Goal: Information Seeking & Learning: Learn about a topic

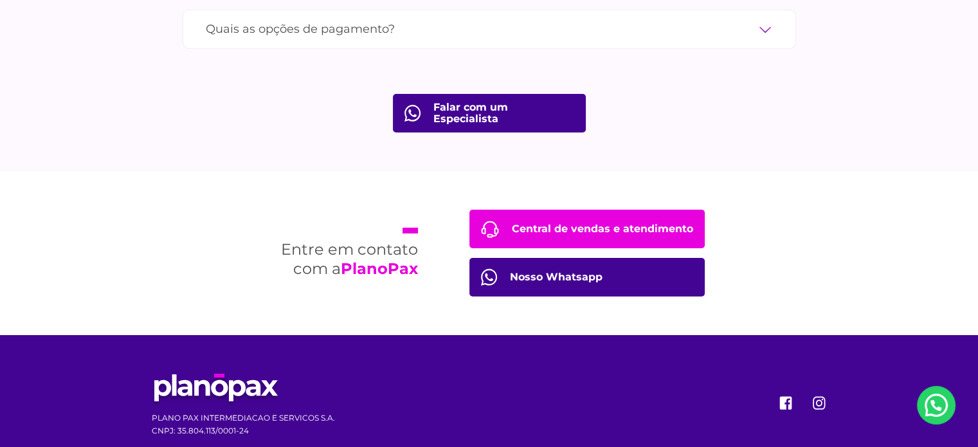
scroll to position [4694, 0]
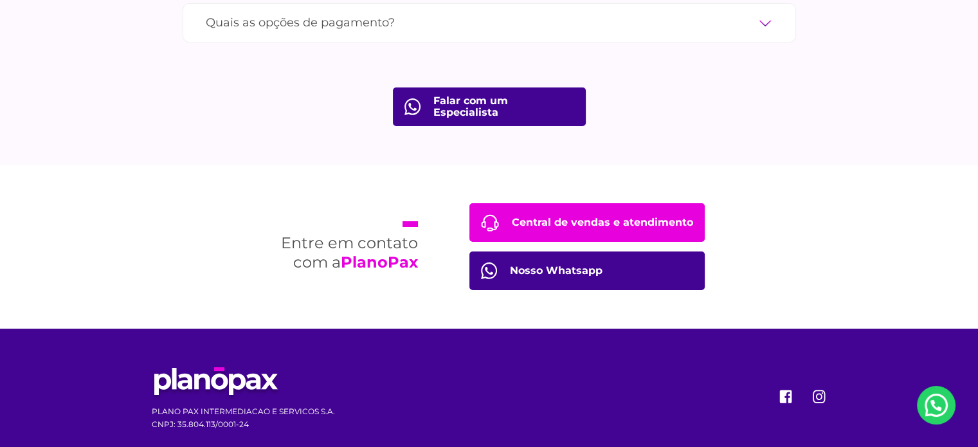
click at [559, 203] on link "Central de vendas e atendimento" at bounding box center [586, 222] width 235 height 39
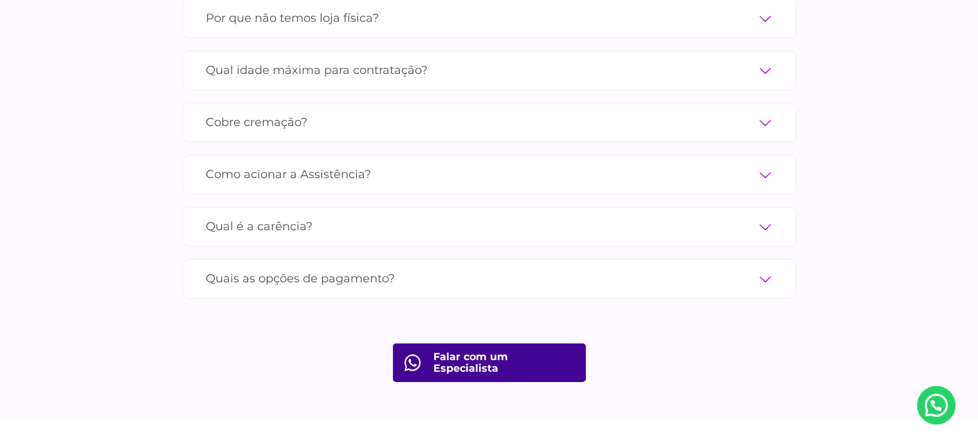
scroll to position [4437, 0]
click at [755, 165] on label "Como acionar a Assistência?" at bounding box center [489, 176] width 567 height 23
click at [0, 0] on input "Como acionar a Assistência?" at bounding box center [0, 0] width 0 height 0
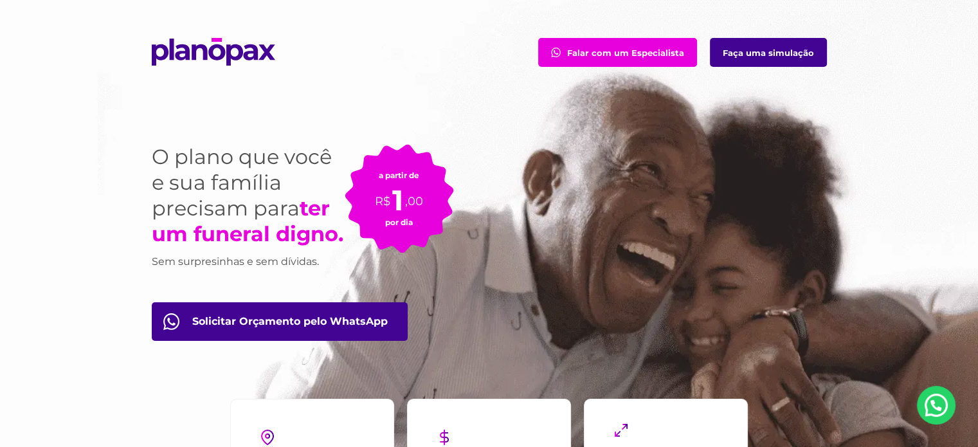
scroll to position [0, 0]
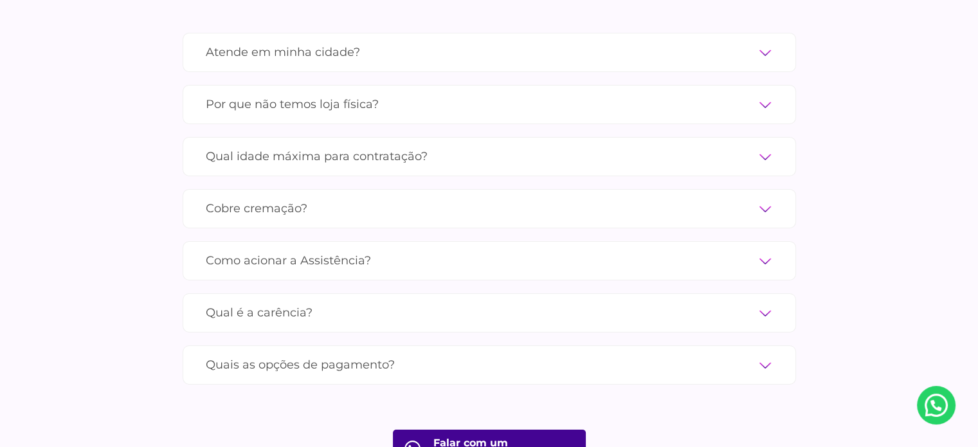
scroll to position [4372, 0]
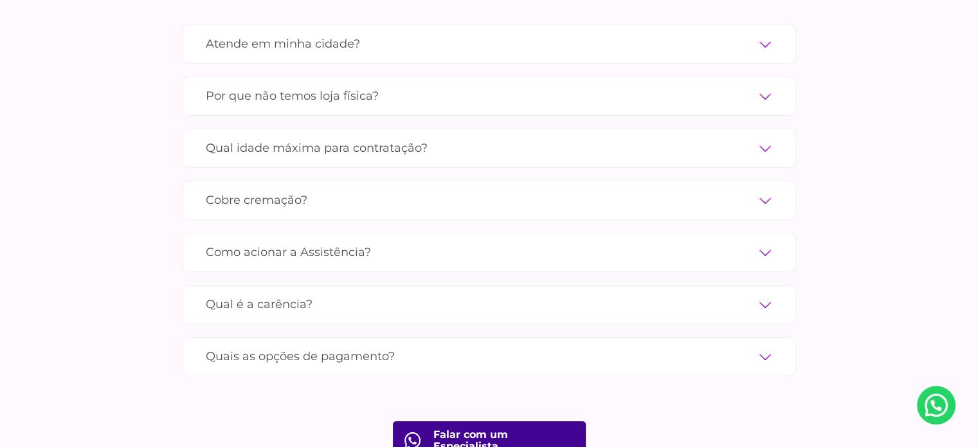
click at [764, 241] on label "Como acionar a Assistência?" at bounding box center [489, 252] width 567 height 23
click at [0, 0] on input "Como acionar a Assistência?" at bounding box center [0, 0] width 0 height 0
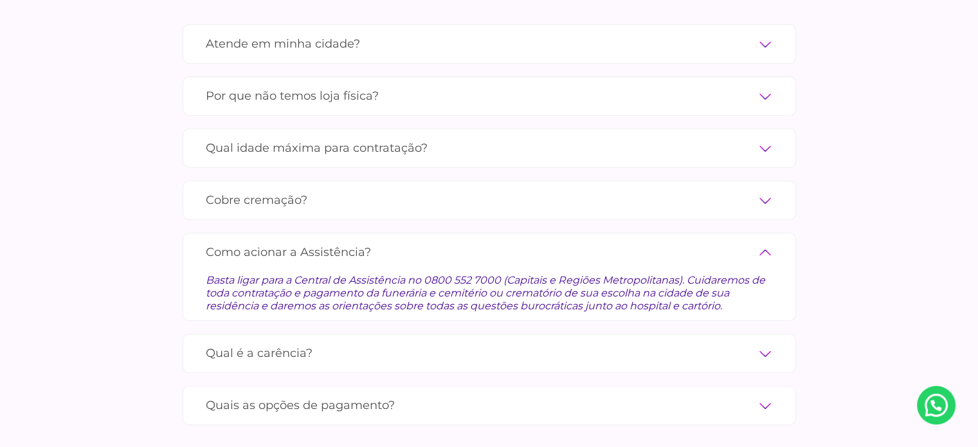
click at [769, 342] on label "Qual é a carência?" at bounding box center [489, 353] width 567 height 23
click at [0, 0] on input "Qual é a carência?" at bounding box center [0, 0] width 0 height 0
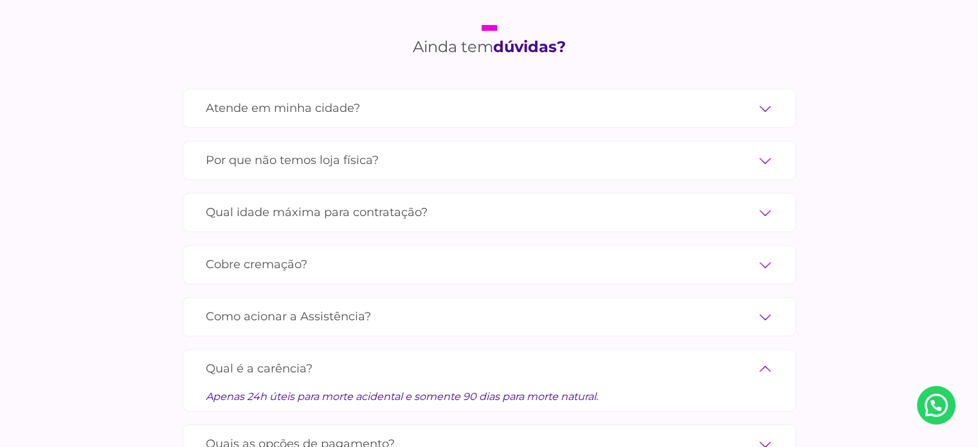
scroll to position [4308, 0]
click at [777, 142] on div "Por que não temos loja física? A PlanoPax é 100% digital. Isso significa que no…" at bounding box center [489, 160] width 613 height 39
click at [771, 149] on label "Por que não temos loja física?" at bounding box center [489, 160] width 567 height 23
click at [0, 0] on input "Por que não temos loja física?" at bounding box center [0, 0] width 0 height 0
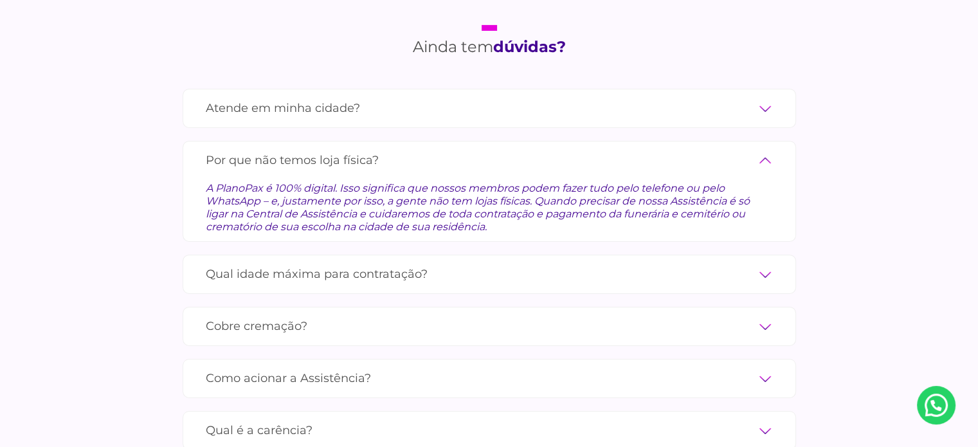
click at [764, 263] on label "Qual idade máxima para contratação?" at bounding box center [489, 274] width 567 height 23
click at [0, 0] on input "Qual idade máxima para contratação?" at bounding box center [0, 0] width 0 height 0
